Goal: Find specific page/section: Find specific page/section

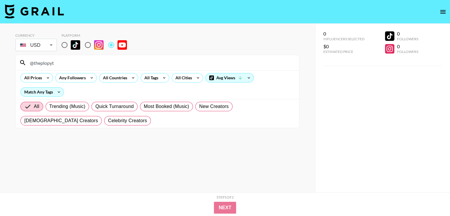
click at [90, 61] on input "@theplopyt" at bounding box center [160, 62] width 269 height 9
click at [65, 66] on input "@AI-GPTWorkshop" at bounding box center [160, 62] width 269 height 9
click at [66, 65] on input "@AI-GPTWorkshop" at bounding box center [160, 62] width 269 height 9
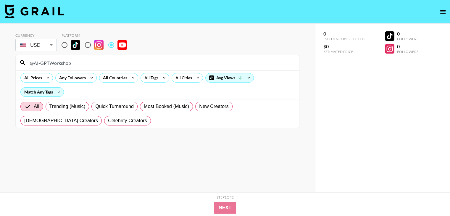
click at [66, 65] on input "@AI-GPTWorkshop" at bounding box center [160, 62] width 269 height 9
paste input "TheBrettWay"
click at [69, 61] on input "@TheBrettWay" at bounding box center [160, 62] width 269 height 9
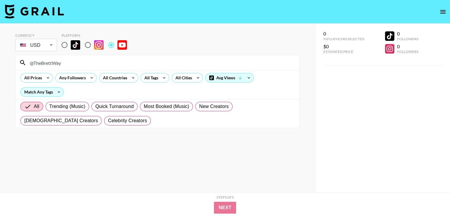
paste input "JimiJacksonTV"
type input "@JimiJacksonTV"
